Goal: Information Seeking & Learning: Check status

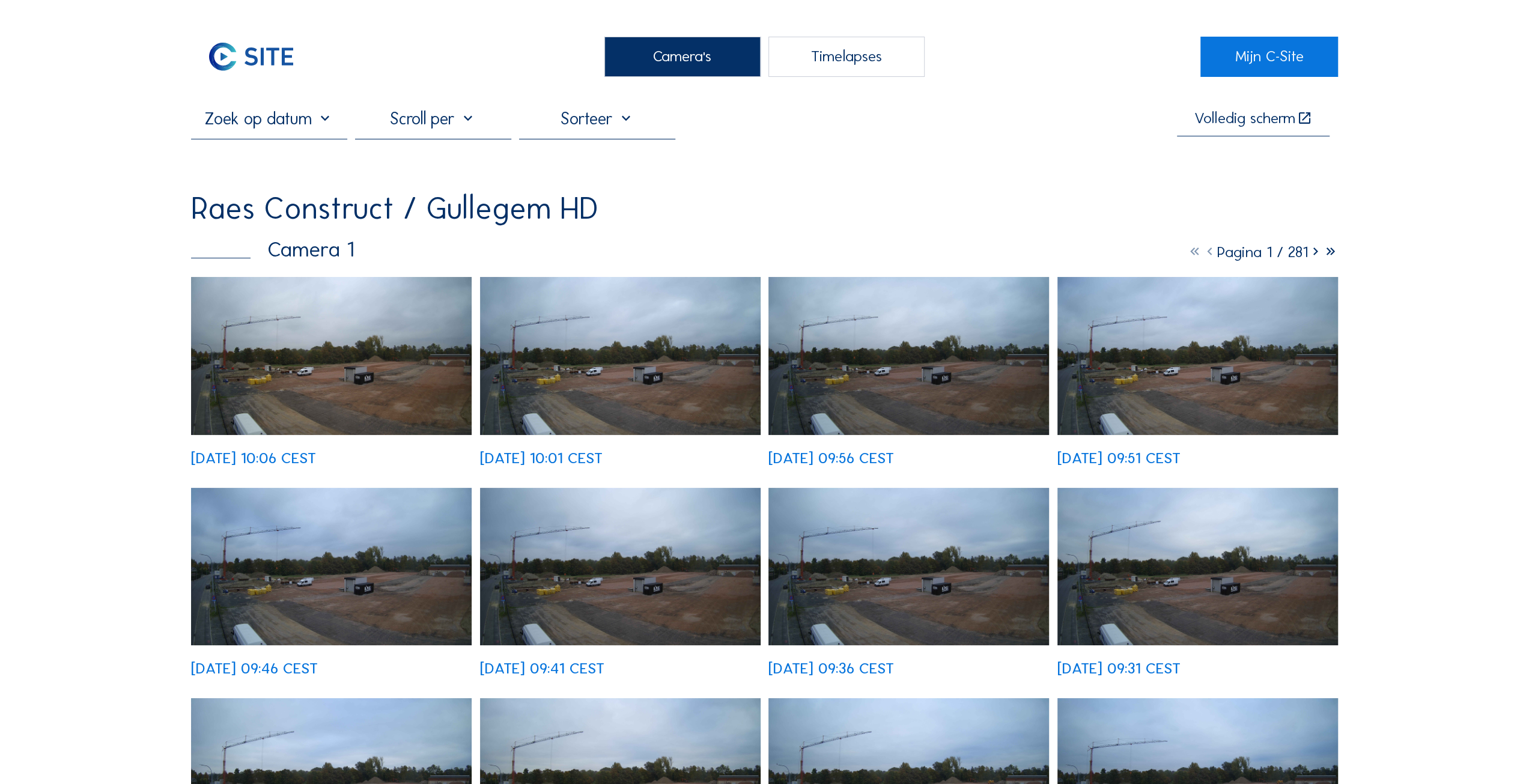
click at [363, 368] on img at bounding box center [332, 356] width 281 height 158
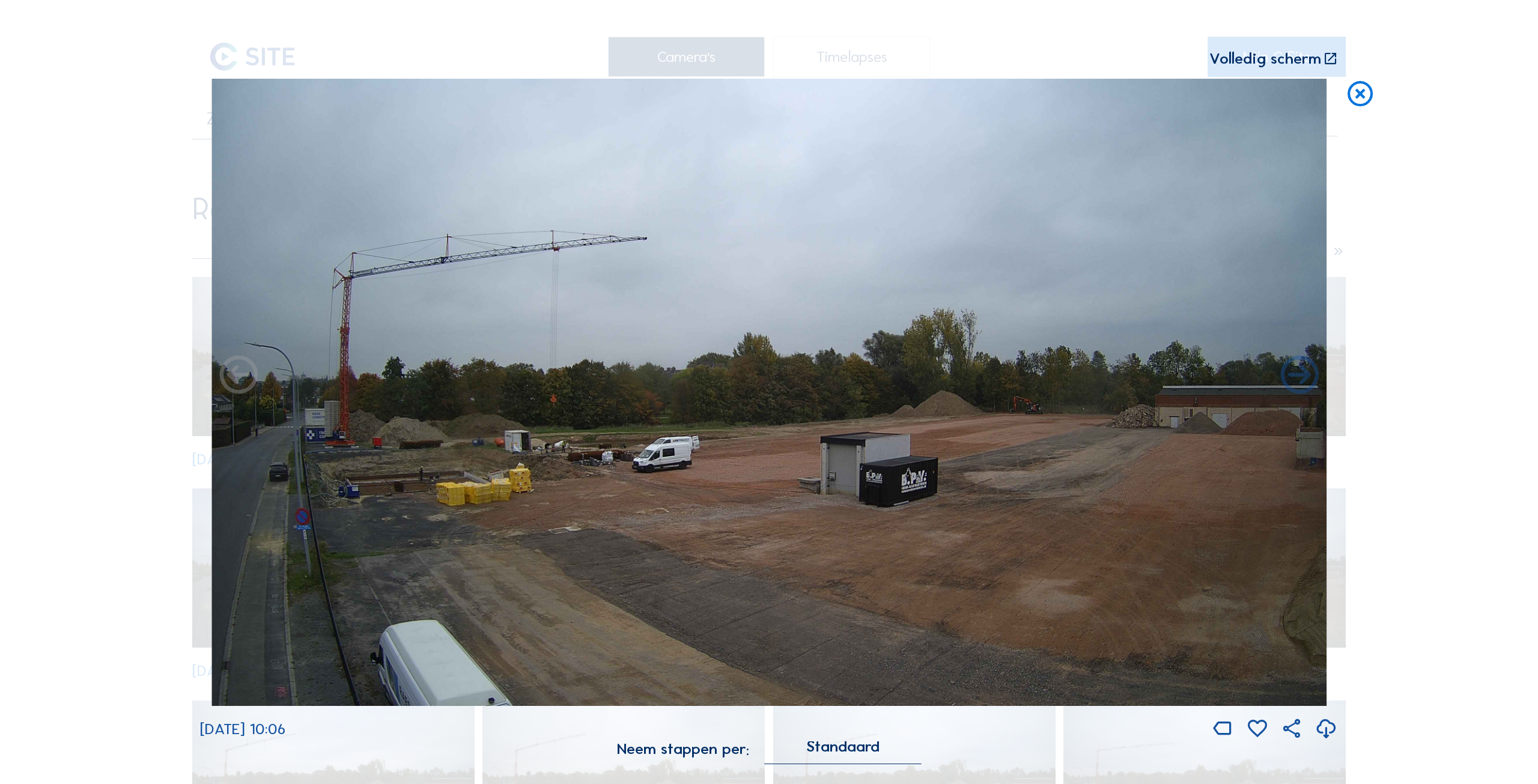
click at [1363, 95] on icon at bounding box center [1360, 95] width 31 height 32
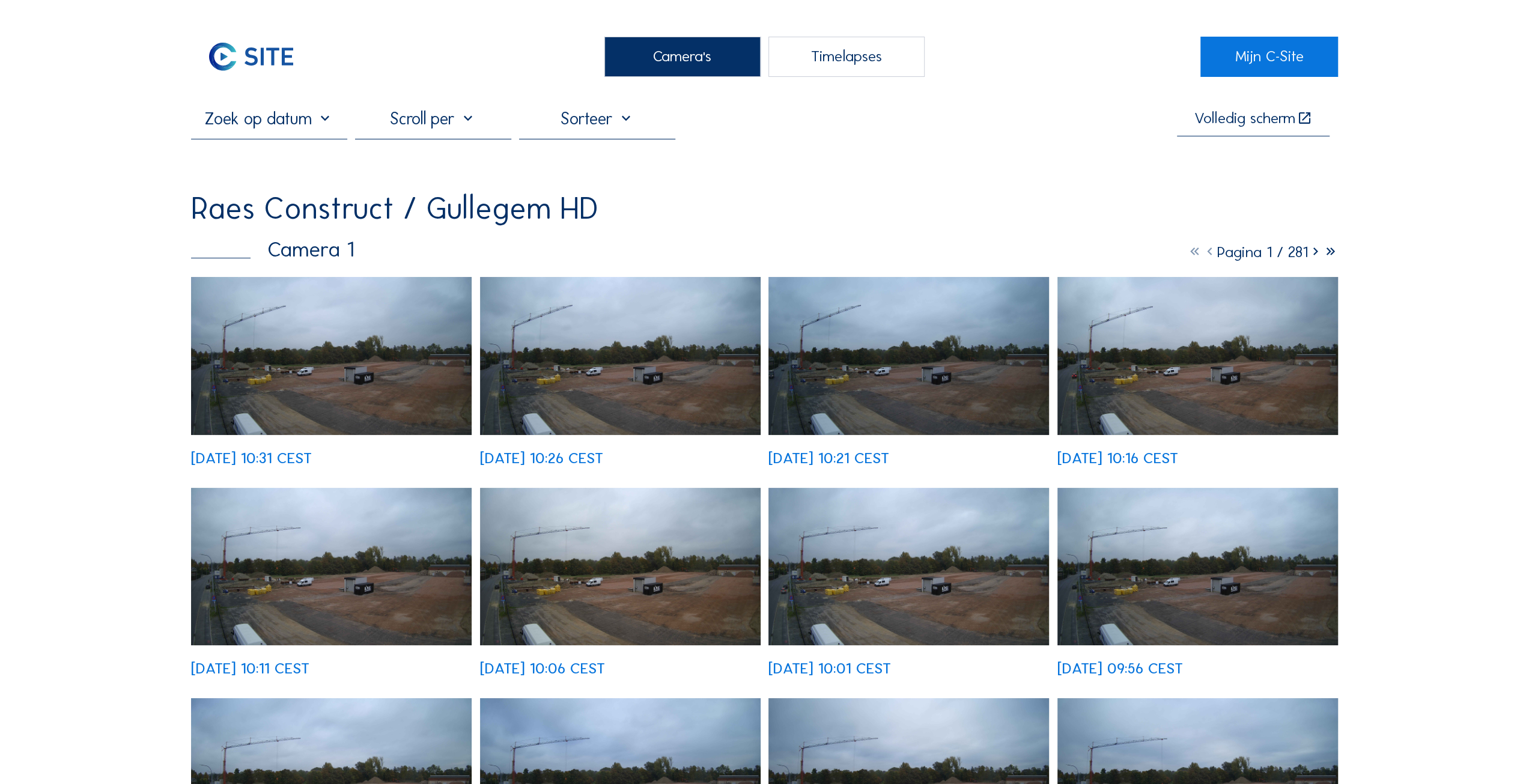
click at [302, 363] on img at bounding box center [332, 356] width 281 height 158
